Goal: Task Accomplishment & Management: Manage account settings

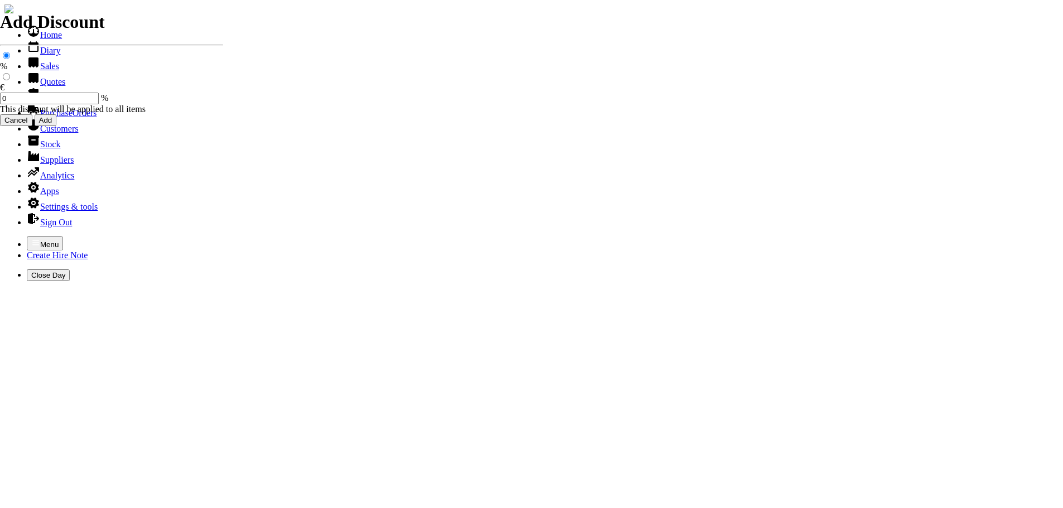
select select "HO"
click at [32, 240] on icon "button" at bounding box center [35, 242] width 7 height 5
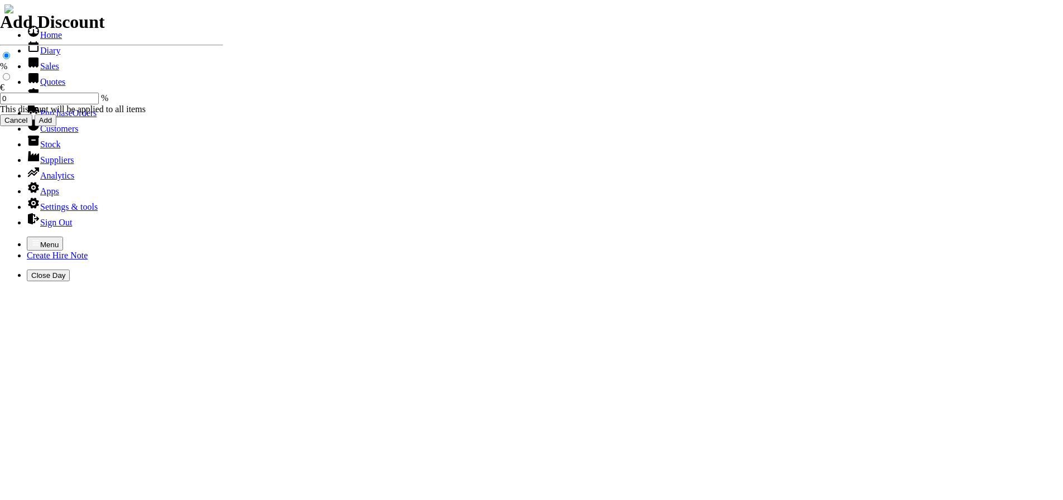
click at [44, 133] on link "Customers" at bounding box center [52, 128] width 51 height 9
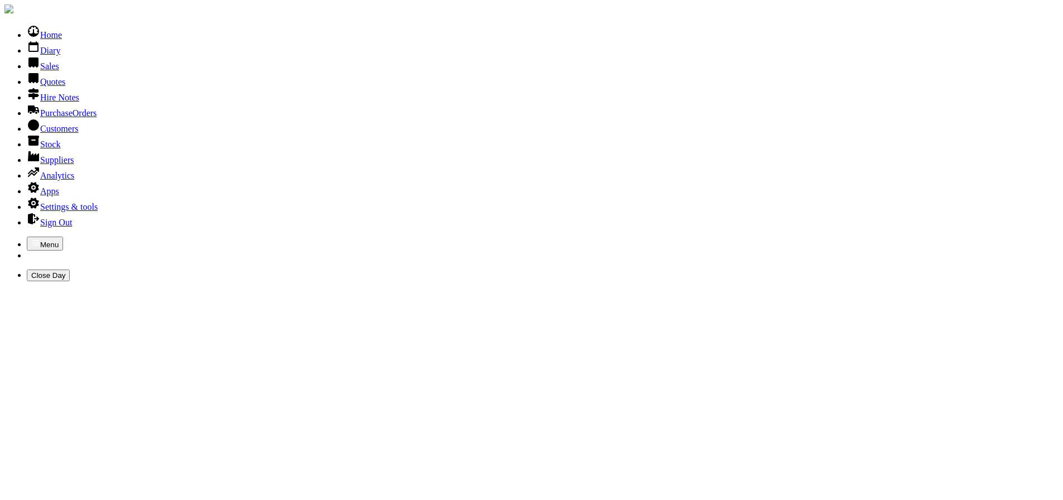
type input "[PERSON_NAME]"
